Goal: Task Accomplishment & Management: Use online tool/utility

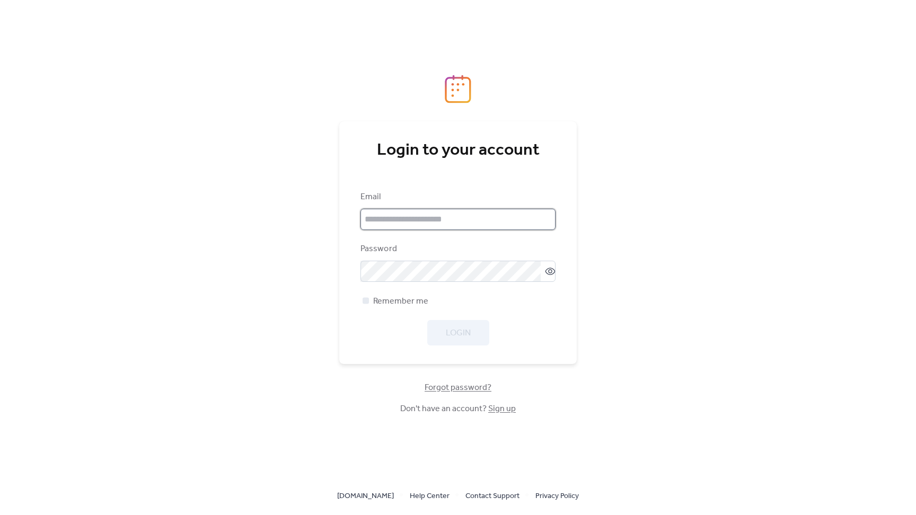
click at [472, 221] on input "email" at bounding box center [457, 219] width 195 height 21
type input "**********"
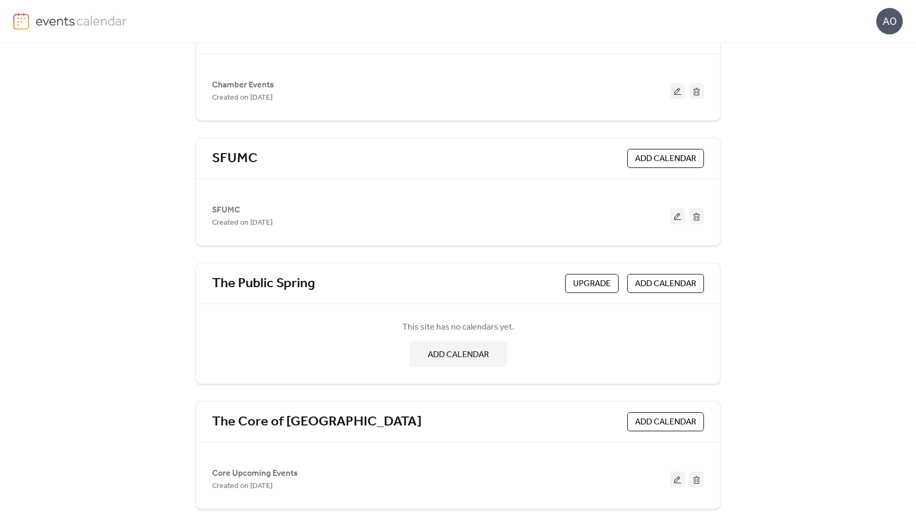
scroll to position [101, 0]
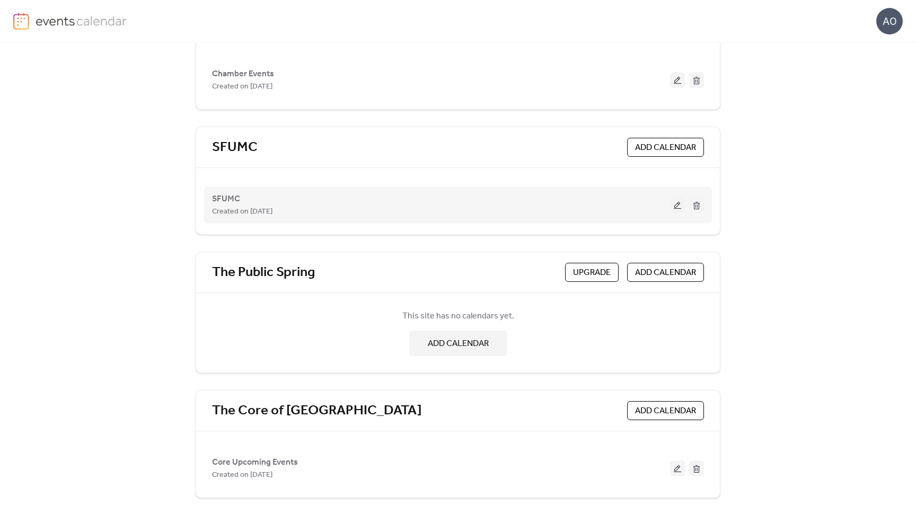
click at [673, 205] on button at bounding box center [677, 205] width 15 height 16
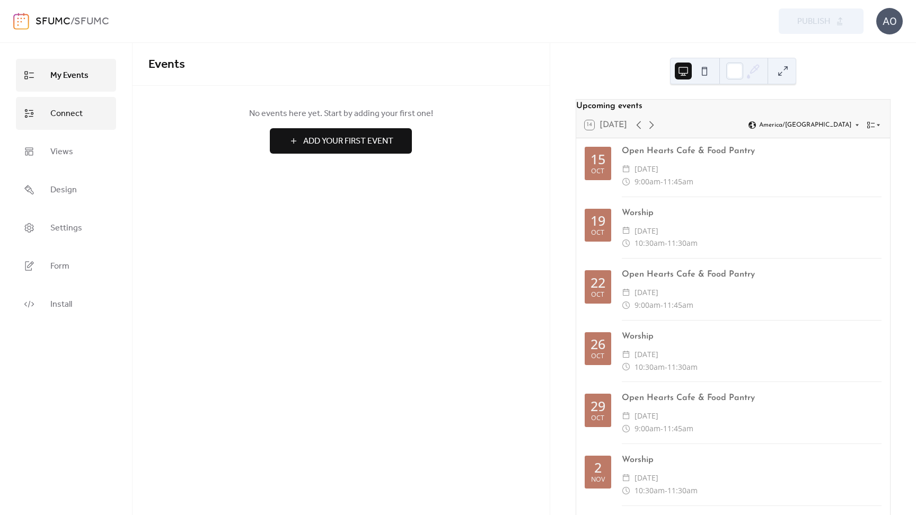
click at [76, 110] on span "Connect" at bounding box center [66, 113] width 32 height 17
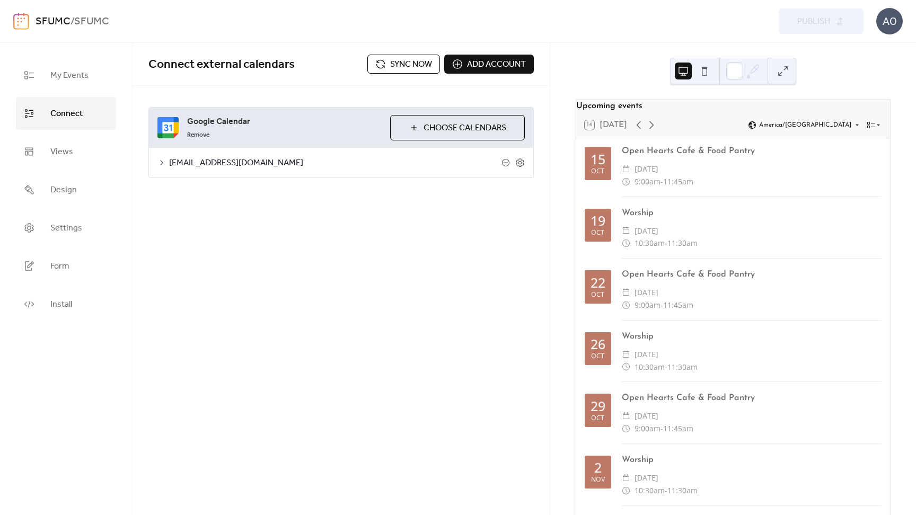
click at [161, 162] on icon at bounding box center [161, 162] width 8 height 8
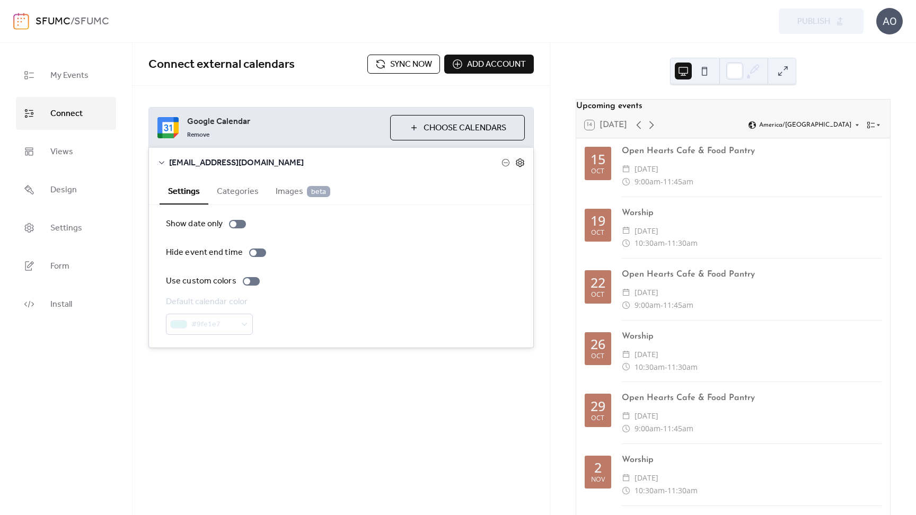
click at [520, 165] on icon at bounding box center [520, 163] width 10 height 10
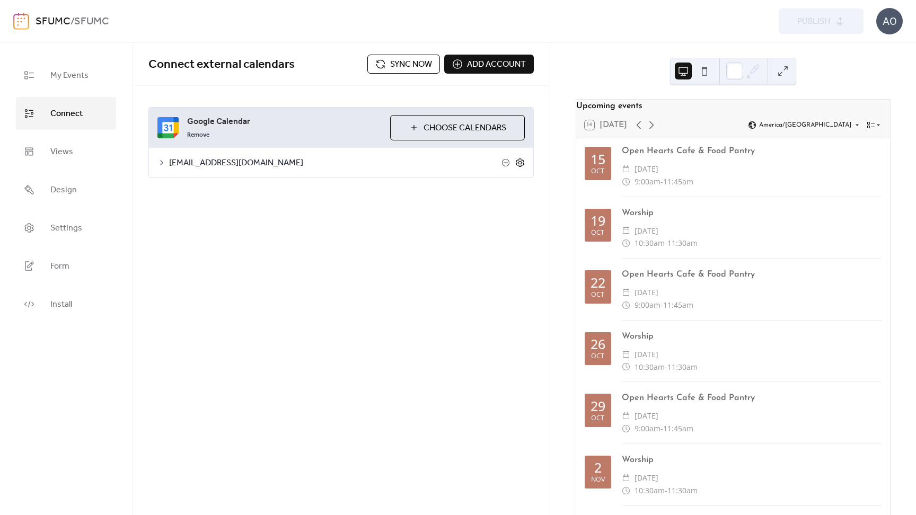
click at [520, 165] on icon at bounding box center [520, 163] width 10 height 10
